Goal: Task Accomplishment & Management: Manage account settings

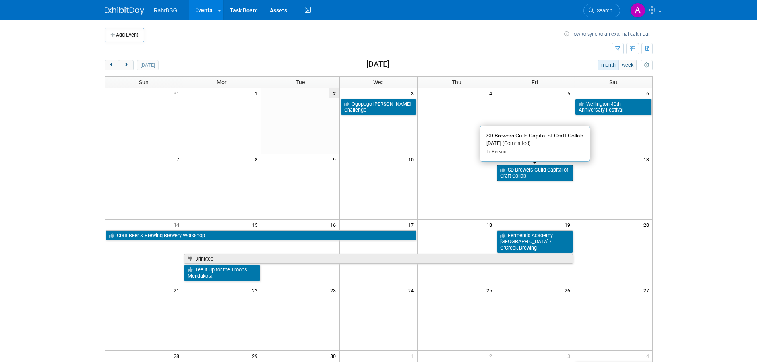
click at [557, 173] on link "SD Brewers Guild Capital of Craft Collab" at bounding box center [535, 173] width 76 height 16
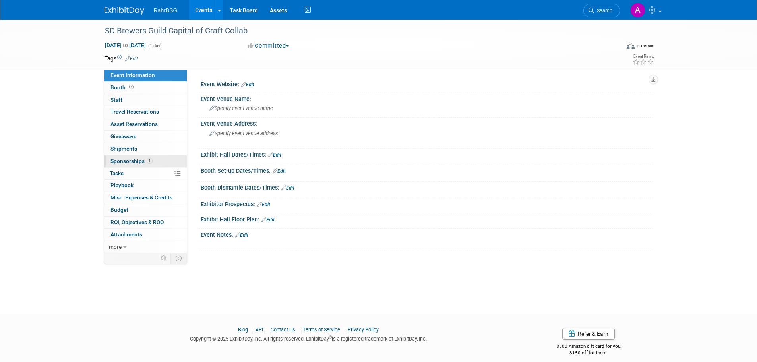
click at [119, 162] on span "Sponsorships 1" at bounding box center [131, 161] width 42 height 6
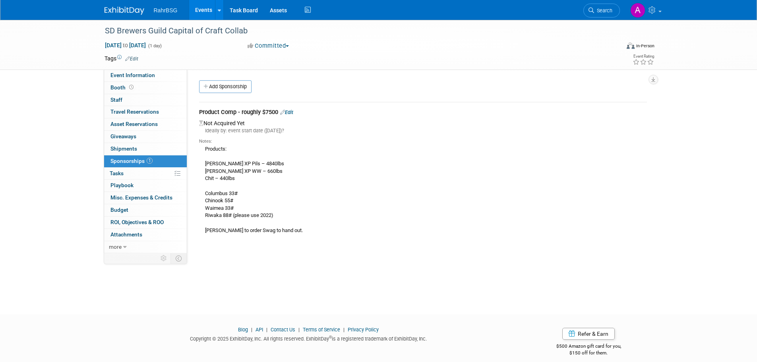
click at [115, 8] on img at bounding box center [125, 11] width 40 height 8
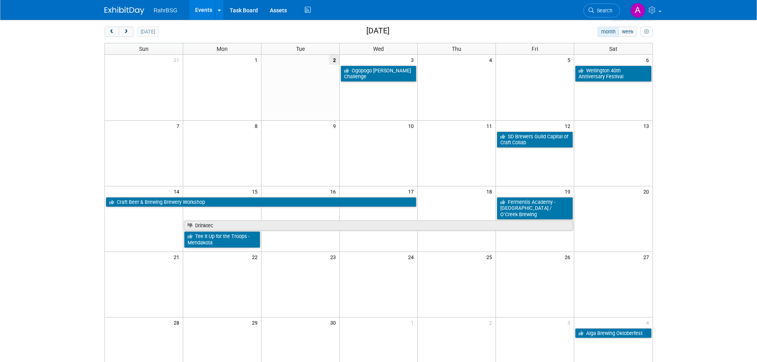
scroll to position [79, 0]
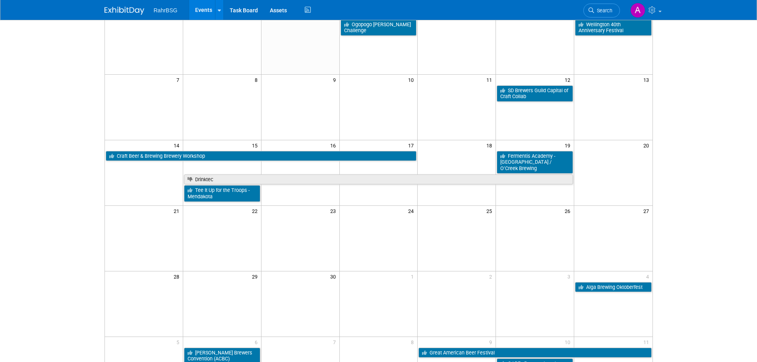
click at [322, 205] on td at bounding box center [300, 173] width 78 height 66
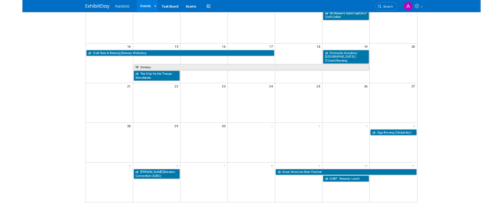
scroll to position [159, 0]
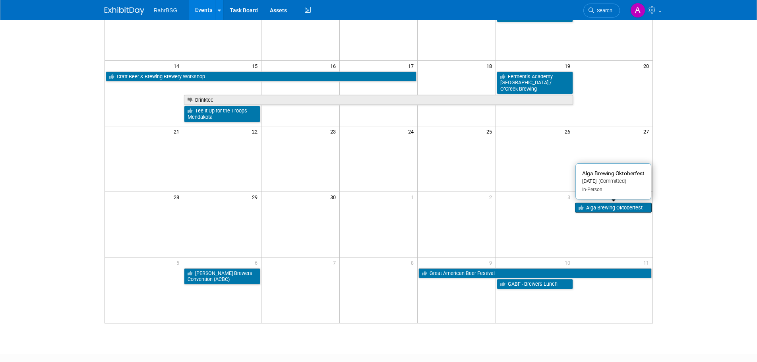
click at [607, 210] on link "Alga Brewing Oktoberfest" at bounding box center [613, 208] width 76 height 10
click at [715, 91] on body "RahrBSG Events Add Event Bulk Upload Events Shareable Event Boards Recently Vie…" at bounding box center [378, 22] width 757 height 362
click at [705, 203] on html "RahrBSG Events Add Event Bulk Upload Events Shareable Event Boards Recently Vie…" at bounding box center [378, 22] width 757 height 362
click at [714, 203] on html "RahrBSG Events Add Event Bulk Upload Events Shareable Event Boards Recently Vie…" at bounding box center [378, 22] width 757 height 362
click at [732, 203] on html "RahrBSG Events Add Event Bulk Upload Events Shareable Event Boards Recently Vie…" at bounding box center [378, 22] width 757 height 362
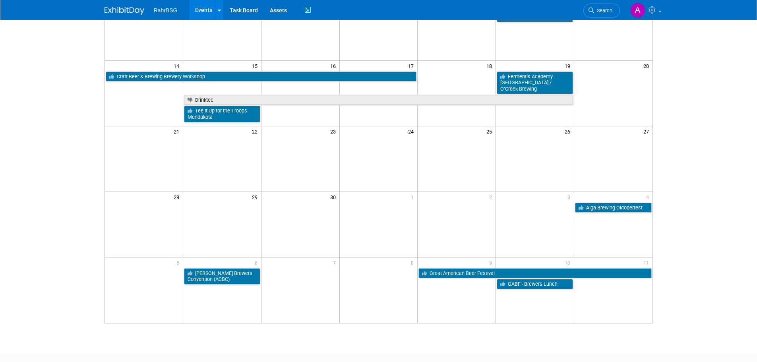
drag, startPoint x: 712, startPoint y: 252, endPoint x: 704, endPoint y: 253, distance: 8.1
click at [712, 203] on html "RahrBSG Events Add Event Bulk Upload Events Shareable Event Boards Recently Vie…" at bounding box center [378, 22] width 757 height 362
click at [707, 203] on html "RahrBSG Events Add Event Bulk Upload Events Shareable Event Boards Recently Vie…" at bounding box center [378, 22] width 757 height 362
click at [728, 203] on html "RahrBSG Events Add Event Bulk Upload Events Shareable Event Boards Recently Vie…" at bounding box center [378, 22] width 757 height 362
click at [711, 203] on html "RahrBSG Events Add Event Bulk Upload Events Shareable Event Boards Recently Vie…" at bounding box center [378, 22] width 757 height 362
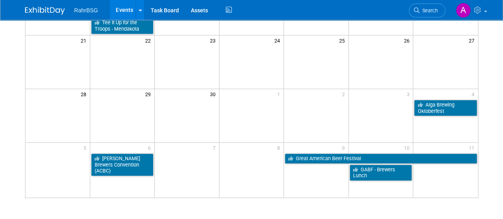
scroll to position [225, 0]
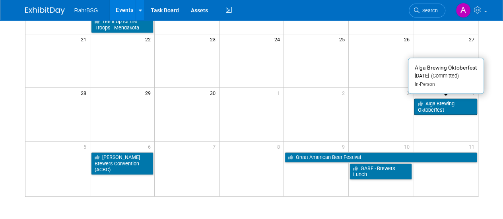
click at [444, 105] on link "Alga Brewing Oktoberfest" at bounding box center [445, 107] width 63 height 16
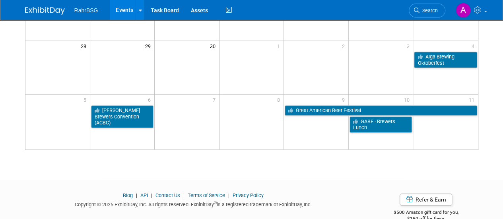
scroll to position [271, 0]
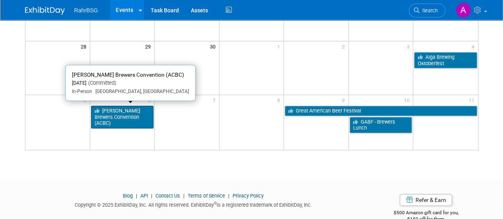
click at [107, 114] on link "[PERSON_NAME] Brewers Convention (ACBC)" at bounding box center [122, 117] width 63 height 23
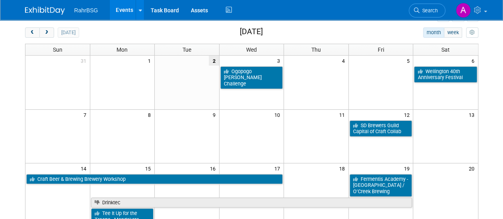
scroll to position [32, 0]
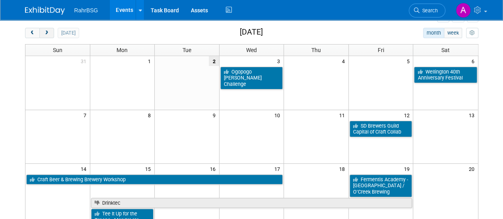
click at [48, 33] on span "next" at bounding box center [47, 33] width 6 height 5
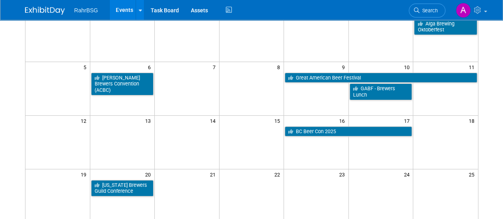
scroll to position [82, 0]
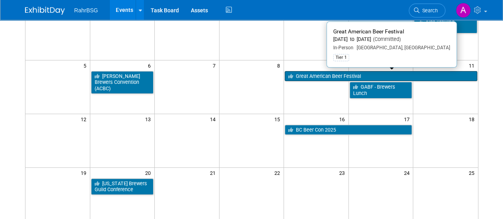
click at [298, 79] on link "Great American Beer Festival" at bounding box center [381, 76] width 192 height 10
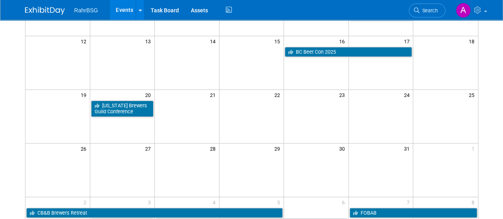
scroll to position [160, 0]
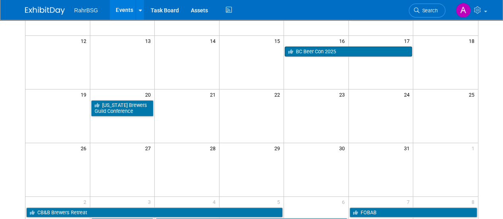
click at [331, 52] on link "BC Beer Con 2025" at bounding box center [348, 51] width 127 height 10
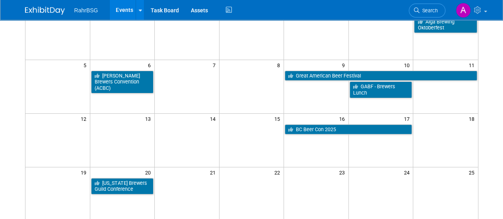
scroll to position [0, 0]
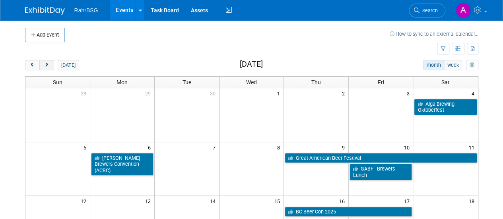
click at [48, 69] on button "next" at bounding box center [46, 65] width 15 height 10
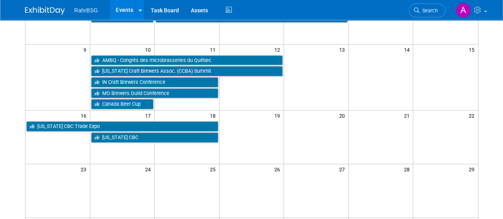
scroll to position [152, 0]
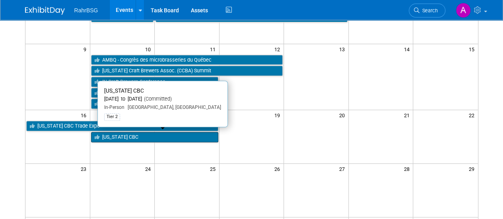
click at [129, 134] on link "[US_STATE] CBC" at bounding box center [154, 137] width 127 height 10
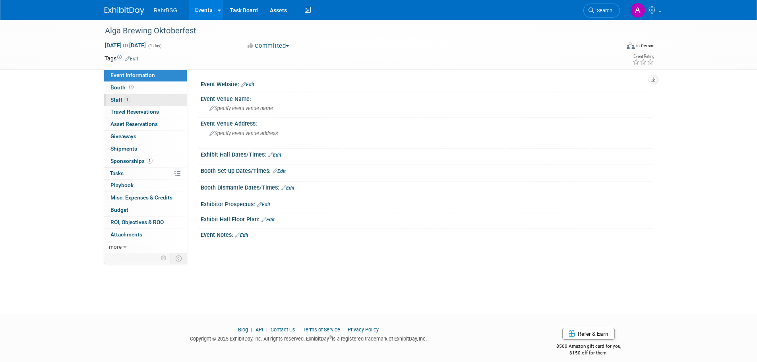
click at [122, 101] on span "Staff 1" at bounding box center [120, 100] width 20 height 6
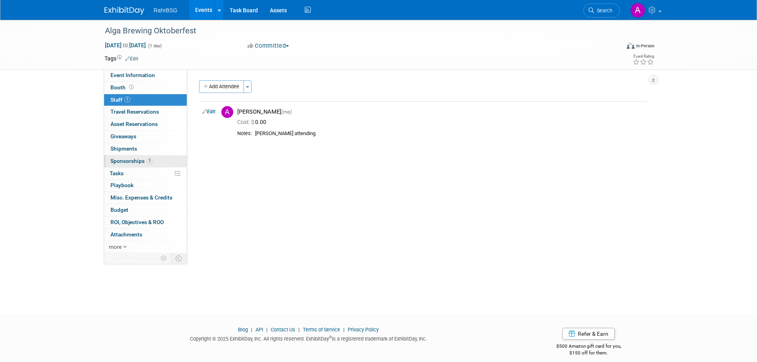
click at [128, 159] on span "Sponsorships 1" at bounding box center [131, 161] width 42 height 6
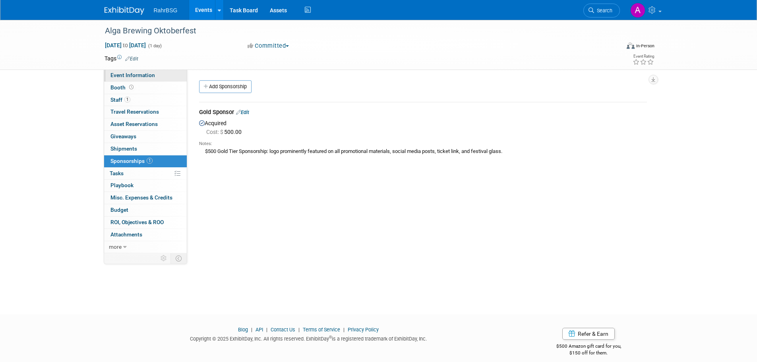
click at [133, 79] on link "Event Information" at bounding box center [145, 76] width 83 height 12
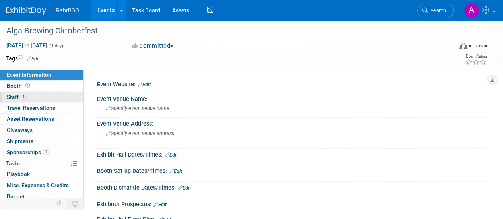
click at [15, 95] on span "Staff 1" at bounding box center [17, 97] width 20 height 6
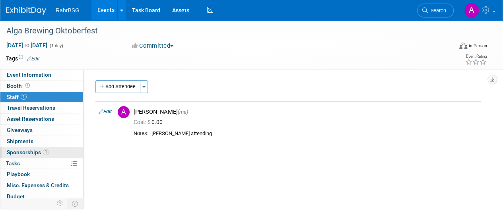
click at [30, 150] on span "Sponsorships 1" at bounding box center [28, 152] width 42 height 6
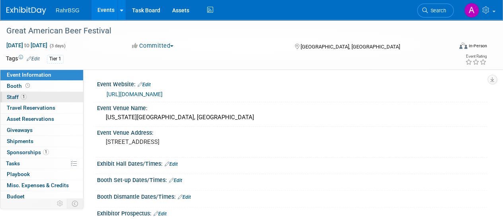
click at [15, 94] on span "Staff 1" at bounding box center [17, 97] width 20 height 6
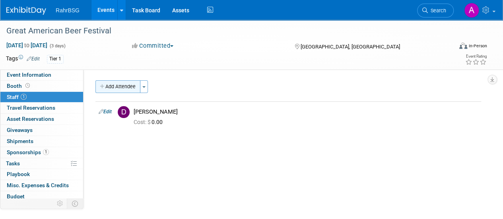
click at [123, 85] on button "Add Attendee" at bounding box center [117, 86] width 45 height 13
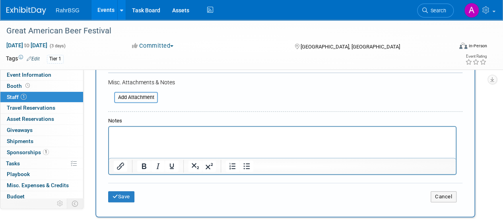
scroll to position [182, 0]
click at [140, 133] on p "Rich Text Area. Press ALT-0 for help." at bounding box center [282, 134] width 337 height 8
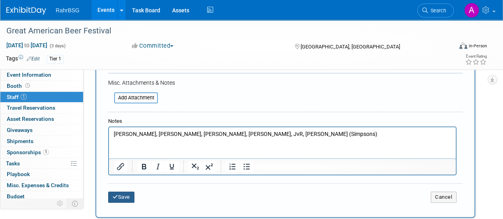
click at [119, 198] on button "Save" at bounding box center [121, 197] width 26 height 11
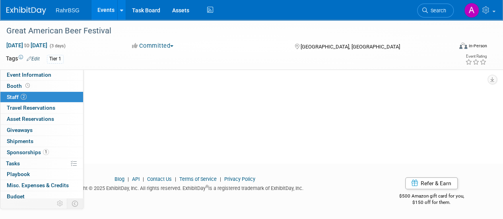
scroll to position [0, 0]
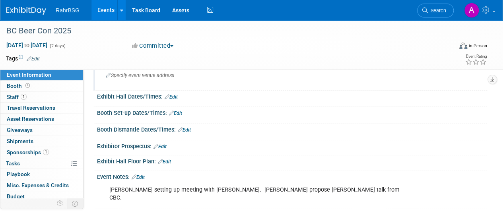
scroll to position [72, 0]
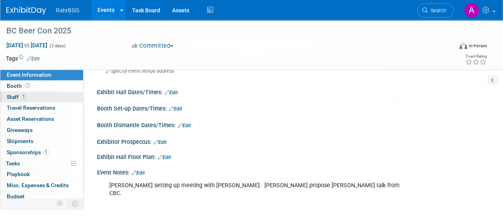
click at [10, 95] on span "Staff 1" at bounding box center [17, 97] width 20 height 6
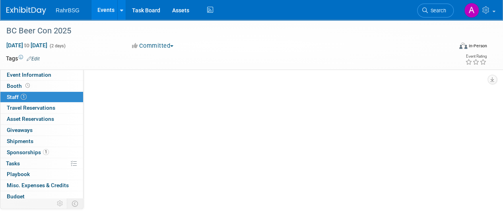
scroll to position [0, 0]
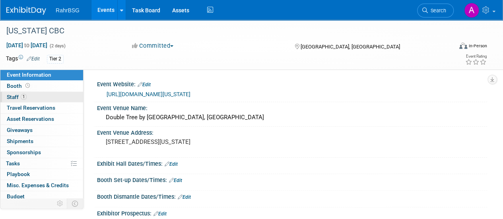
click at [17, 96] on span "Staff 1" at bounding box center [17, 97] width 20 height 6
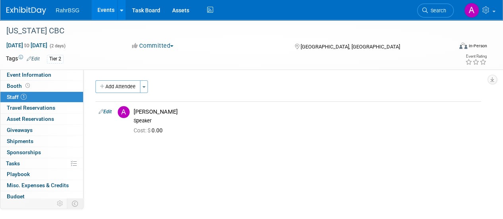
click at [27, 12] on img at bounding box center [26, 11] width 40 height 8
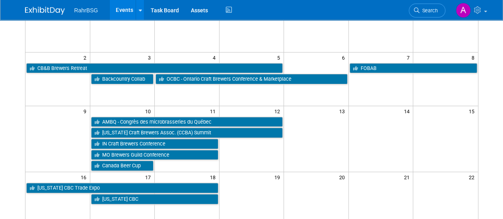
scroll to position [90, 0]
